Goal: Browse casually: Explore the website without a specific task or goal

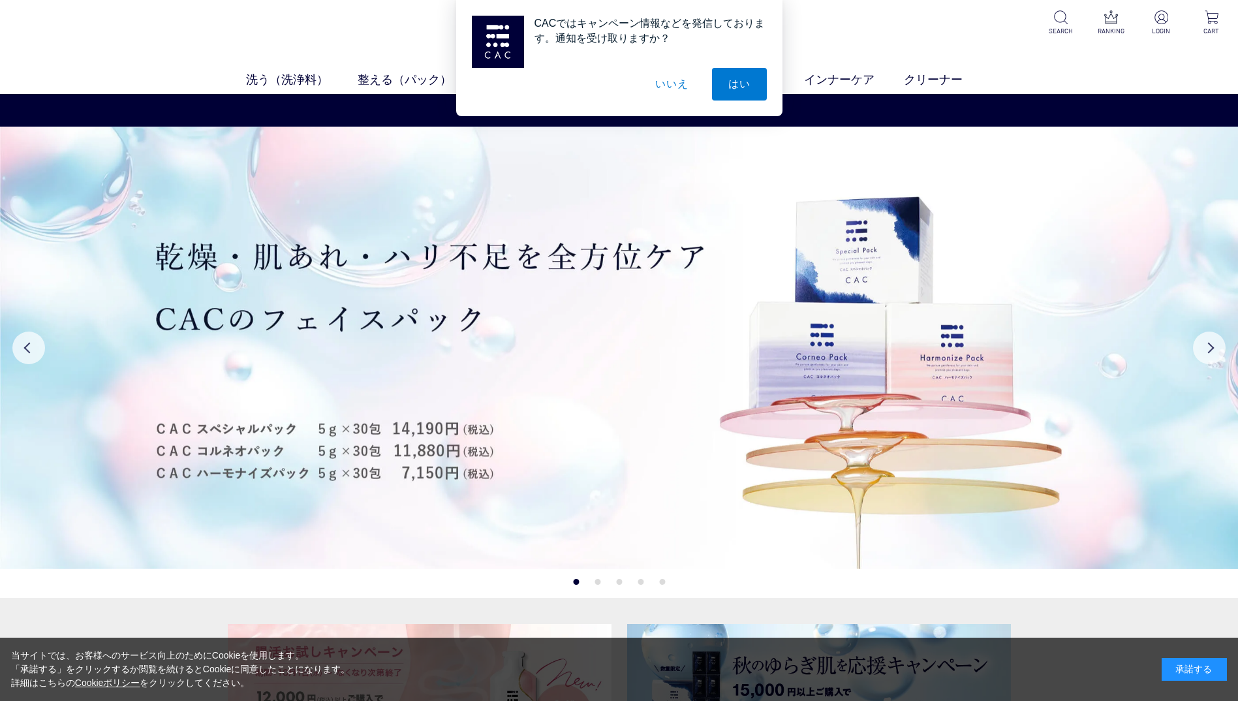
click at [675, 87] on button "いいえ" at bounding box center [671, 84] width 65 height 33
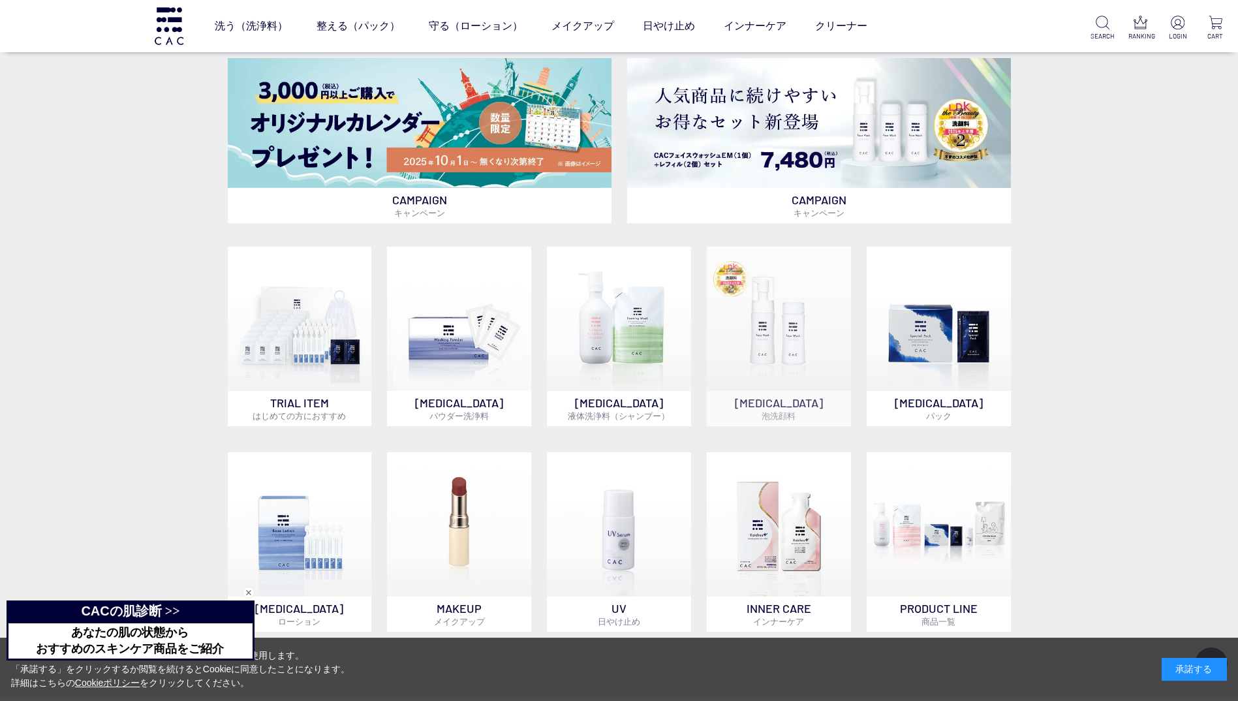
scroll to position [849, 0]
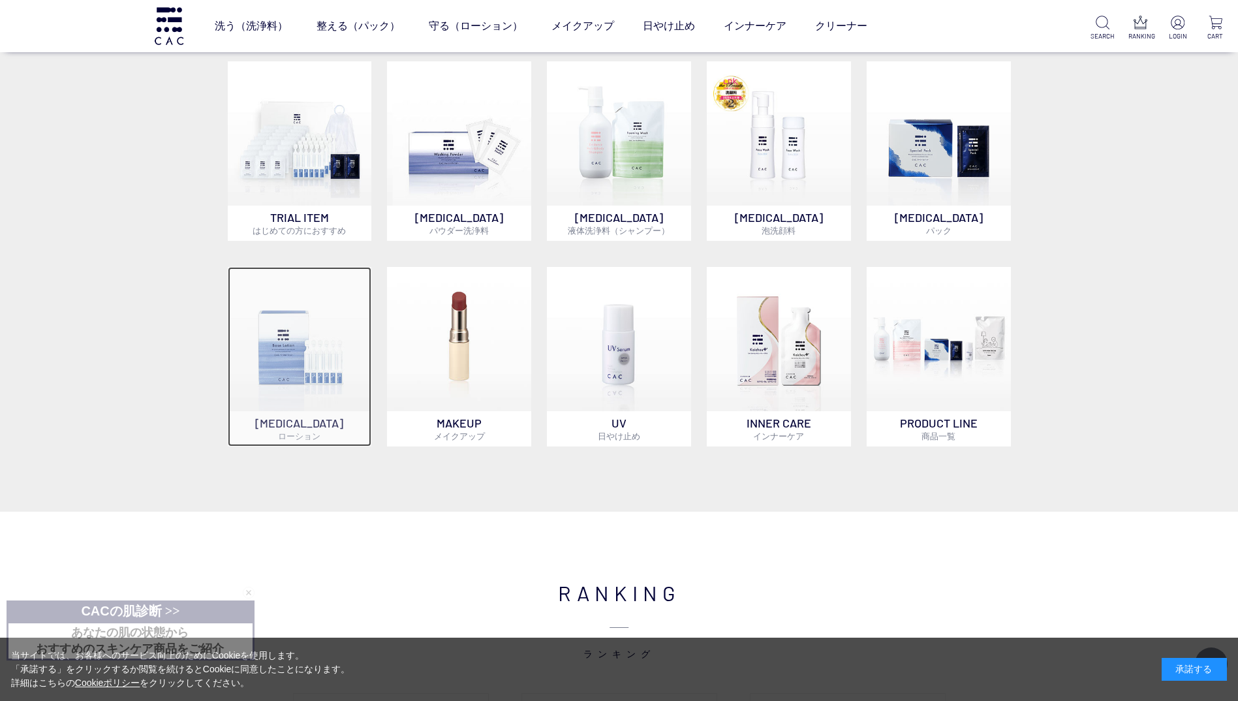
click at [284, 372] on img at bounding box center [300, 339] width 144 height 144
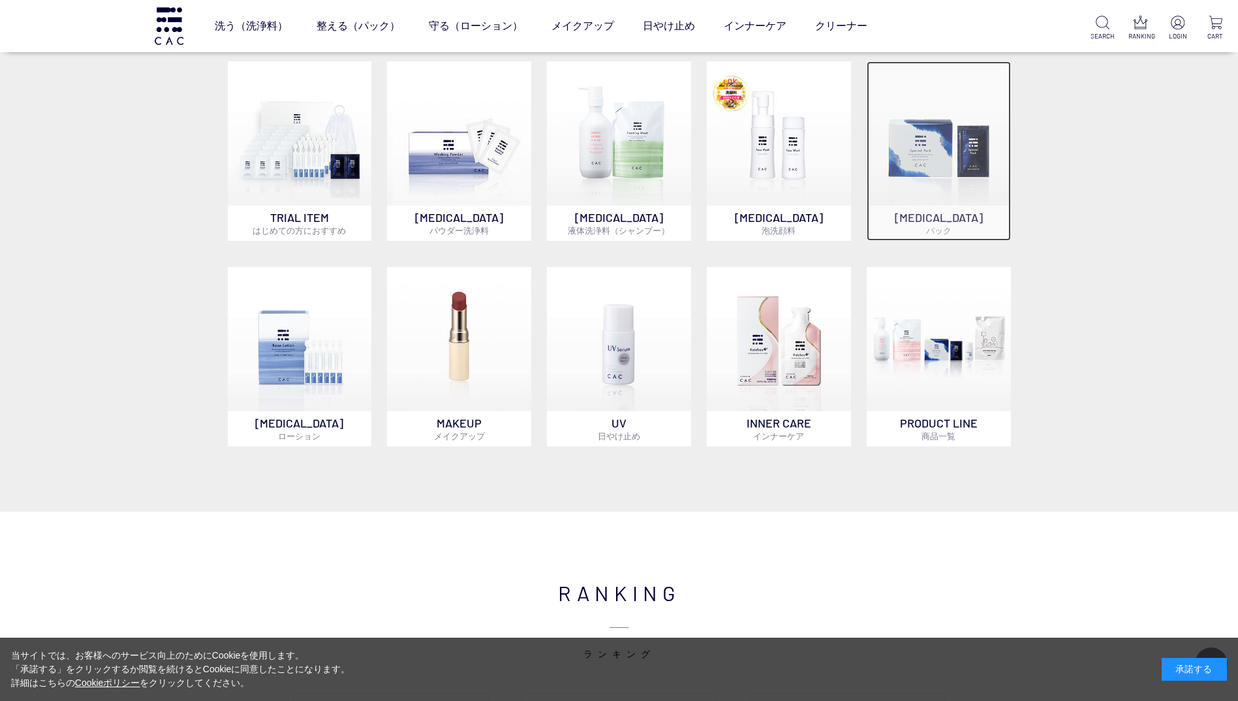
click at [916, 162] on img at bounding box center [939, 133] width 144 height 144
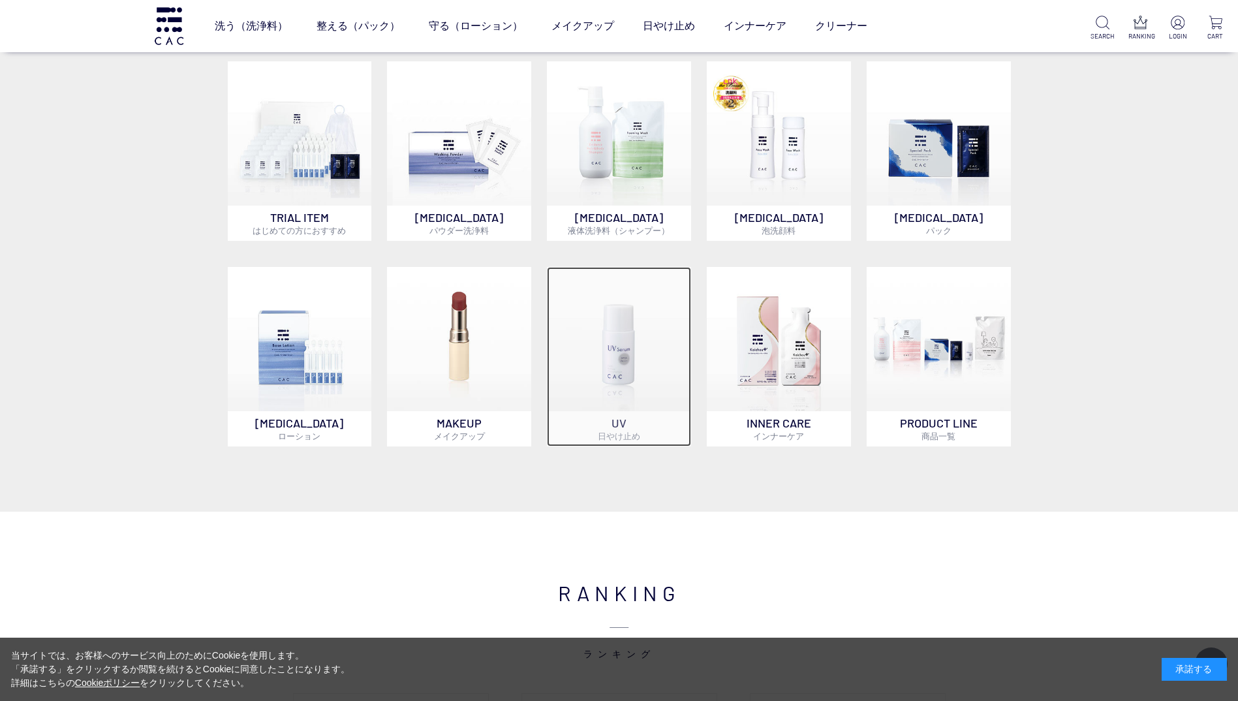
click at [611, 354] on img at bounding box center [619, 339] width 144 height 144
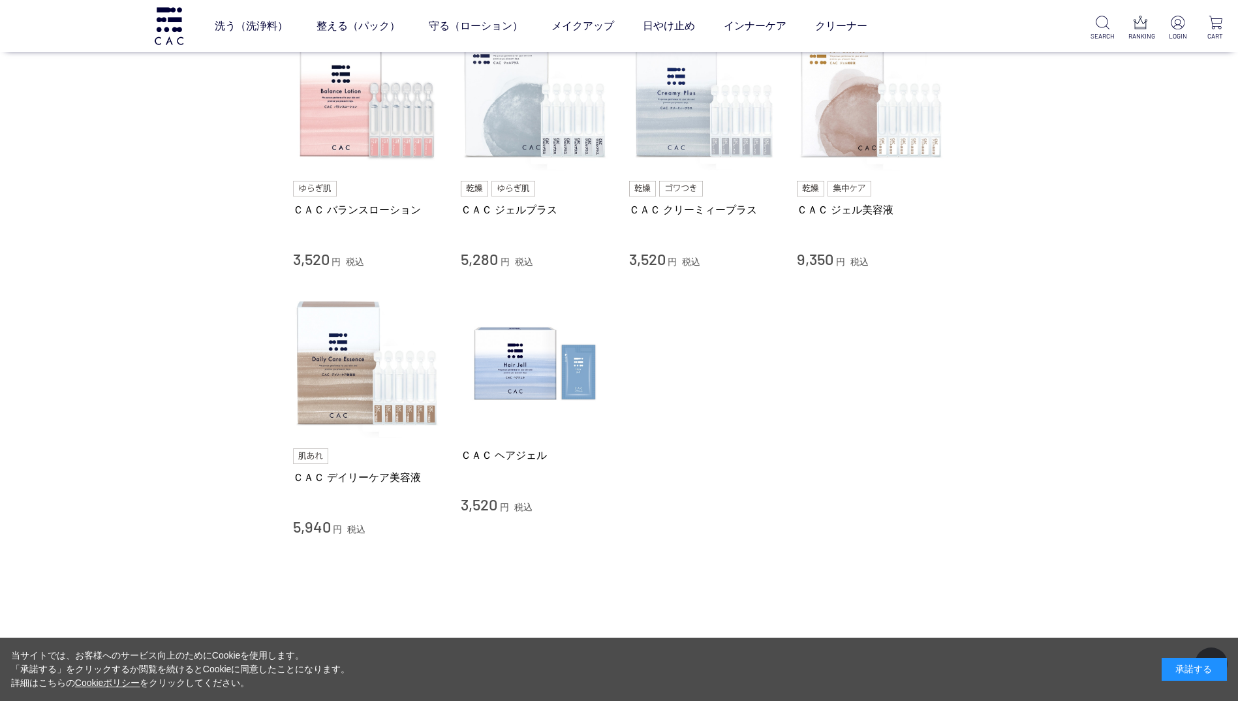
scroll to position [588, 0]
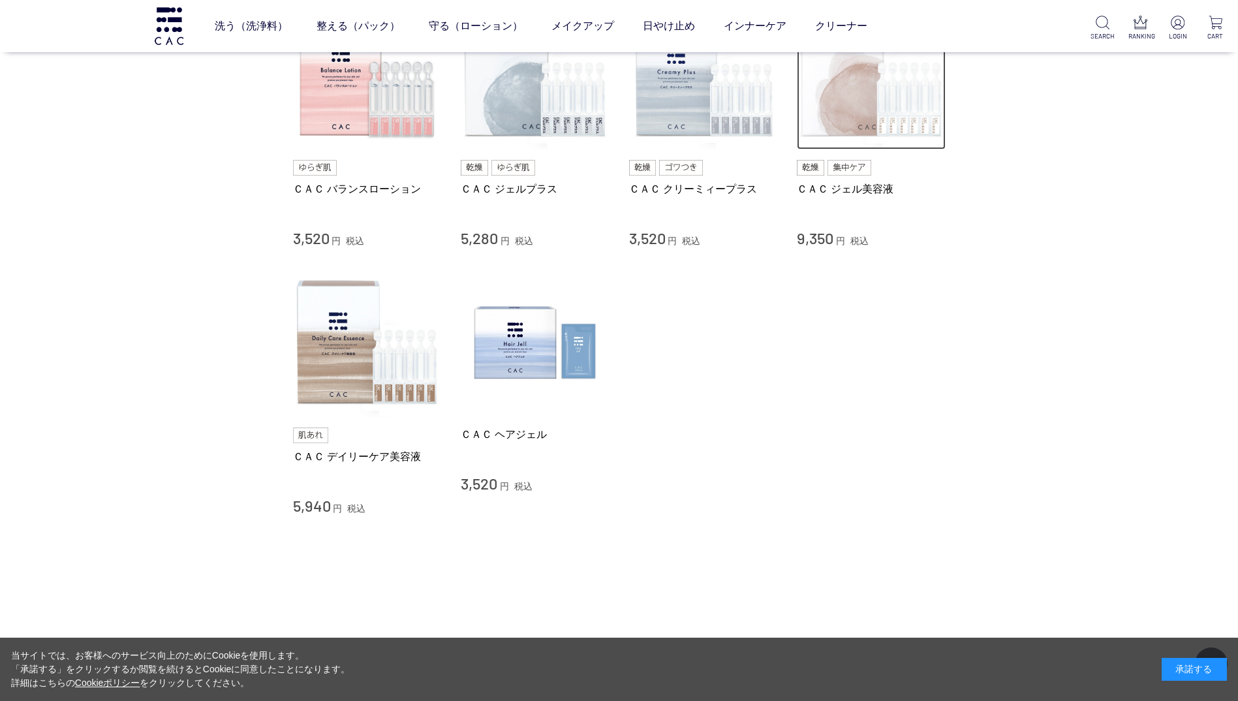
click at [857, 94] on img at bounding box center [871, 75] width 149 height 149
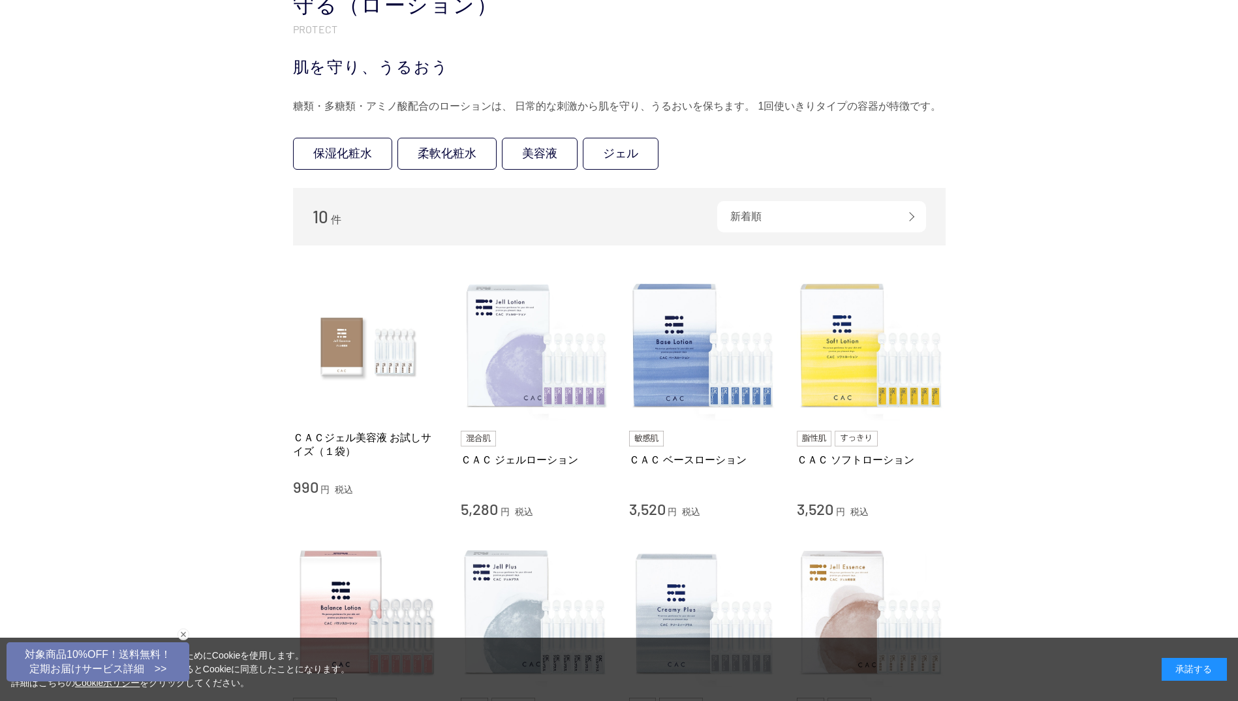
scroll to position [65, 0]
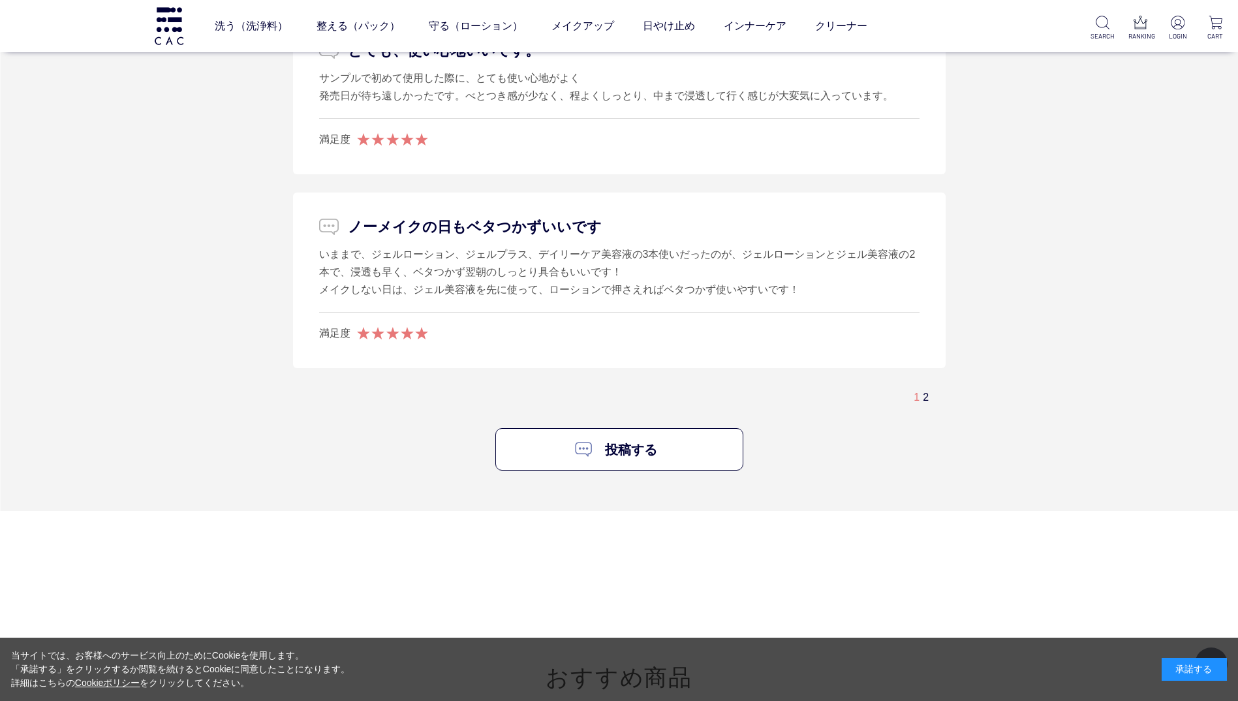
scroll to position [9075, 0]
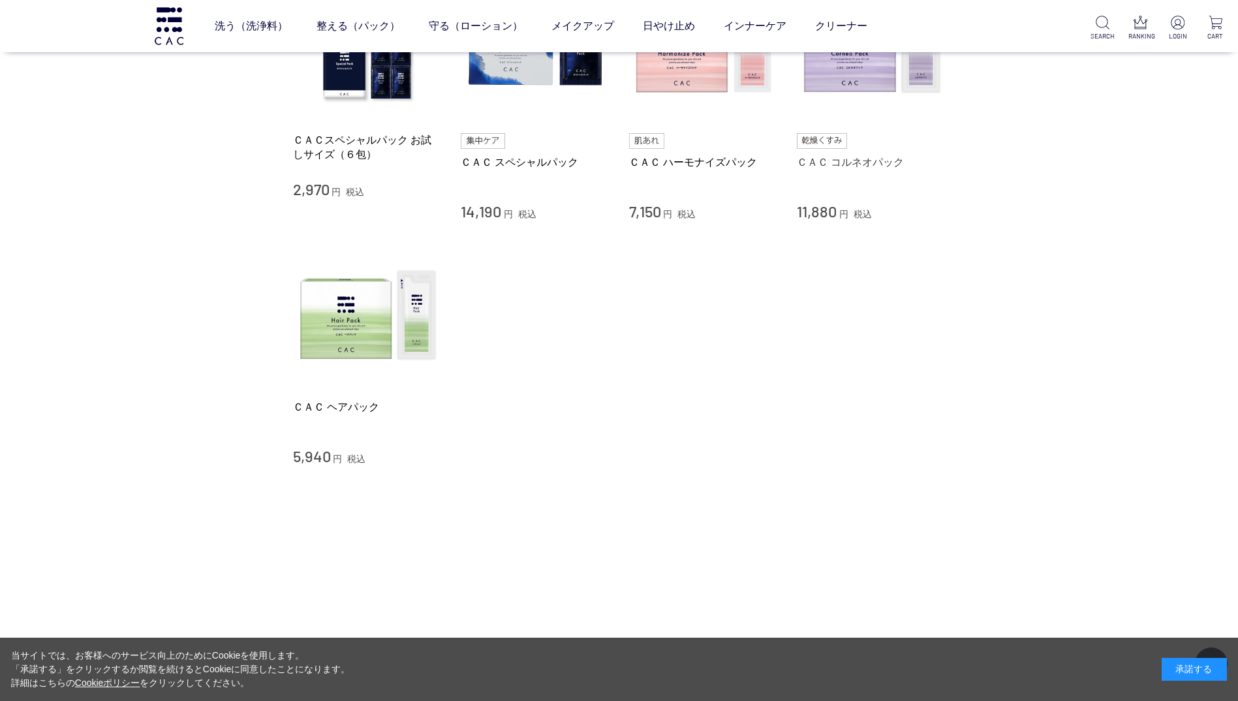
scroll to position [392, 0]
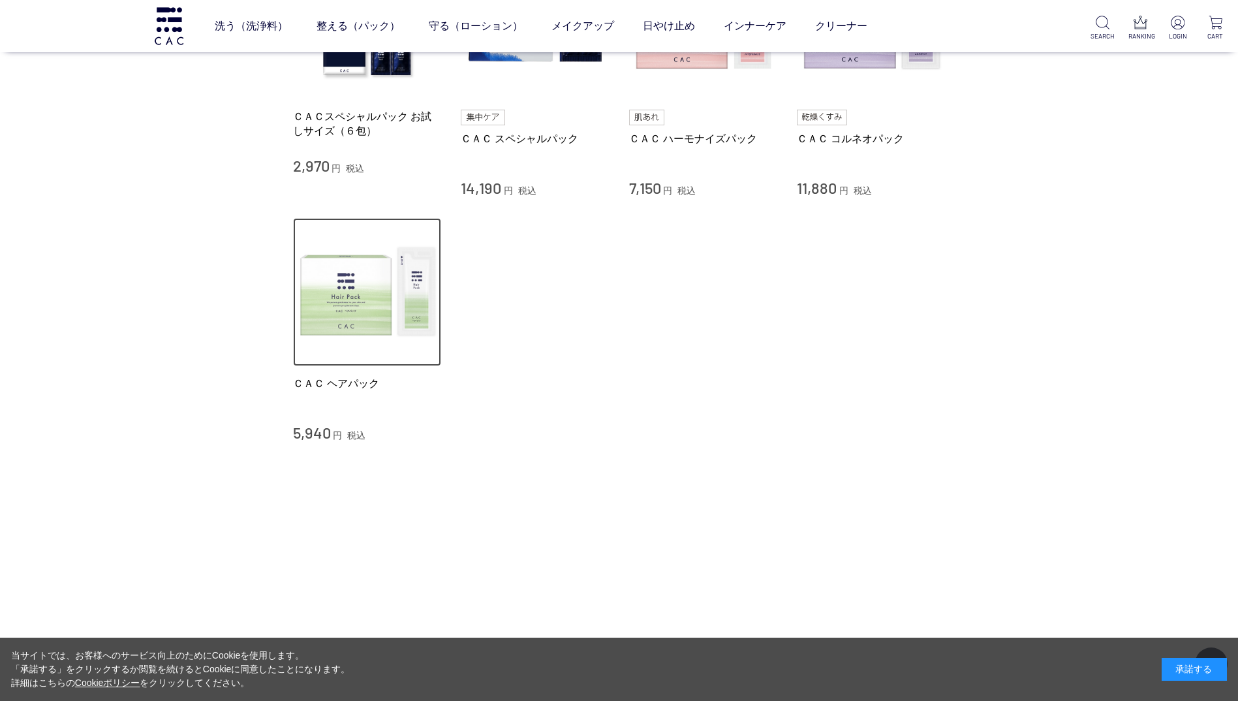
click at [352, 307] on img at bounding box center [367, 292] width 149 height 149
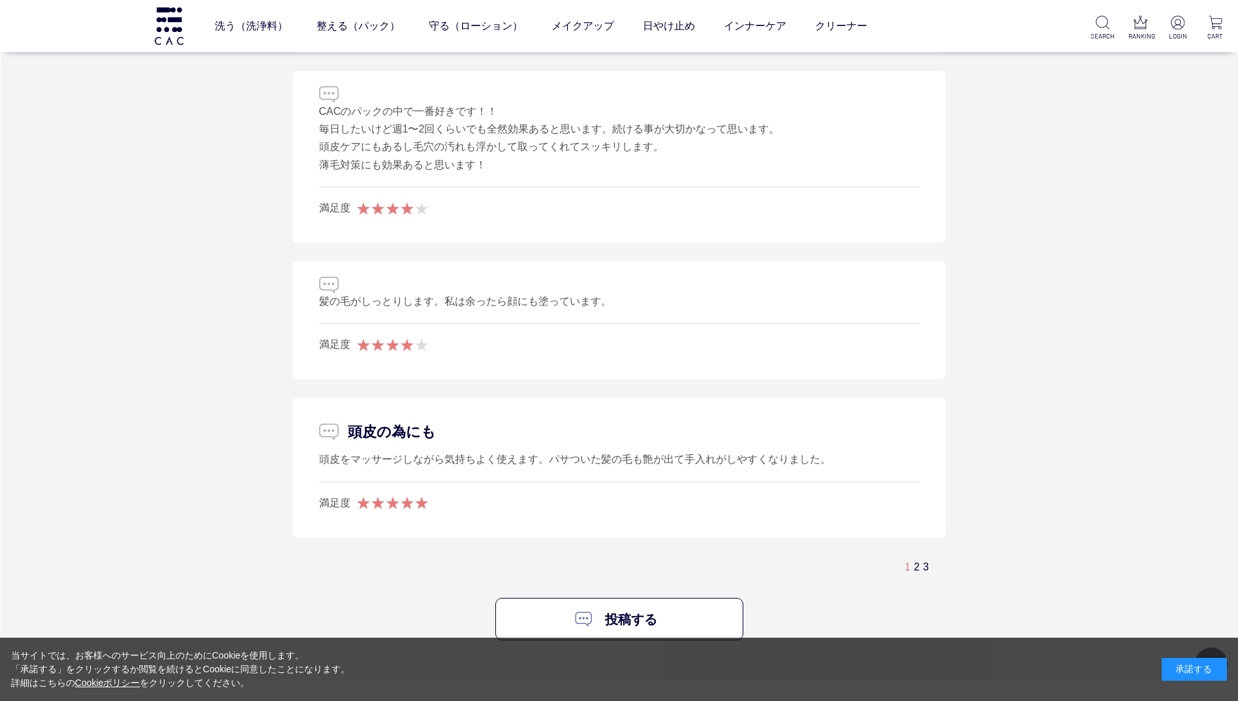
scroll to position [2742, 0]
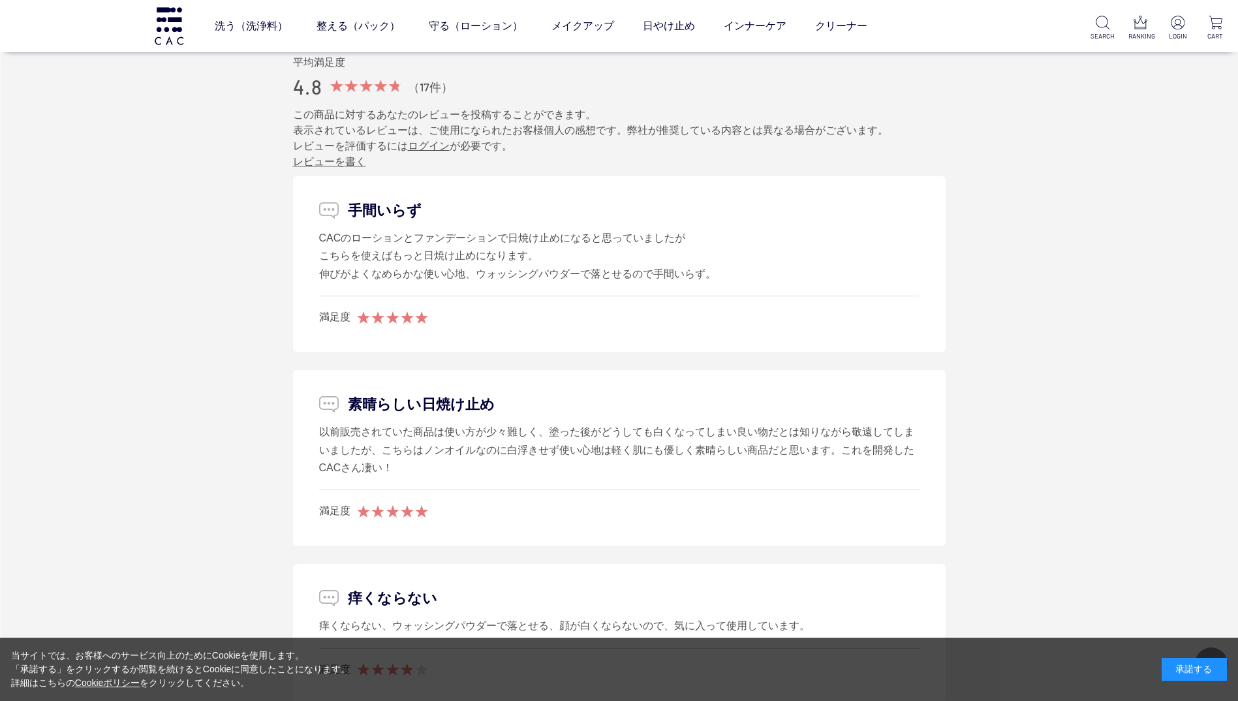
scroll to position [1763, 0]
